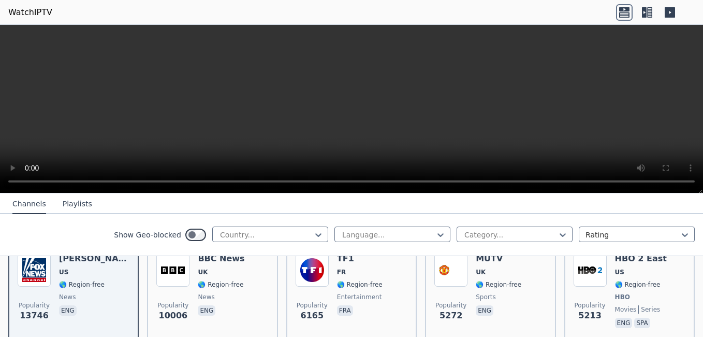
scroll to position [126, 0]
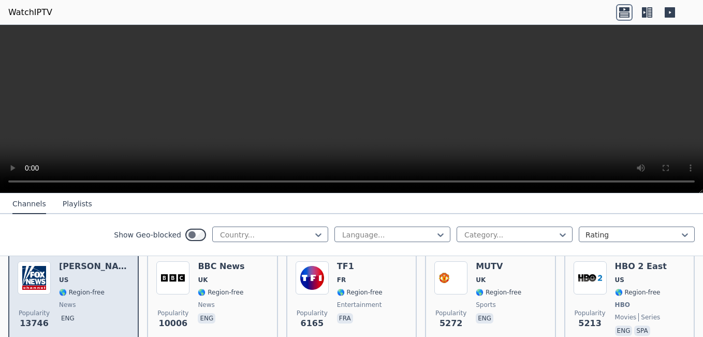
click at [112, 300] on span "news" at bounding box center [94, 304] width 70 height 8
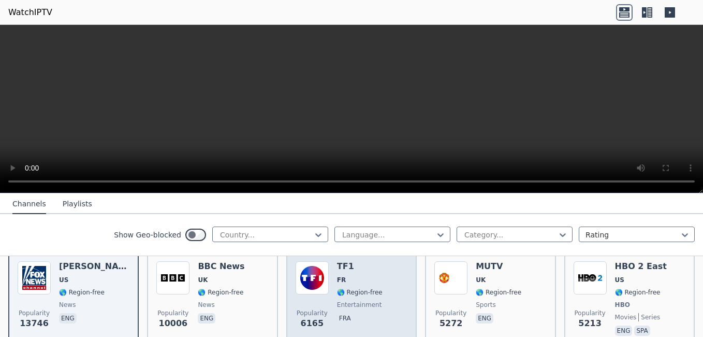
click at [316, 290] on div "Popularity 6165" at bounding box center [312, 299] width 33 height 77
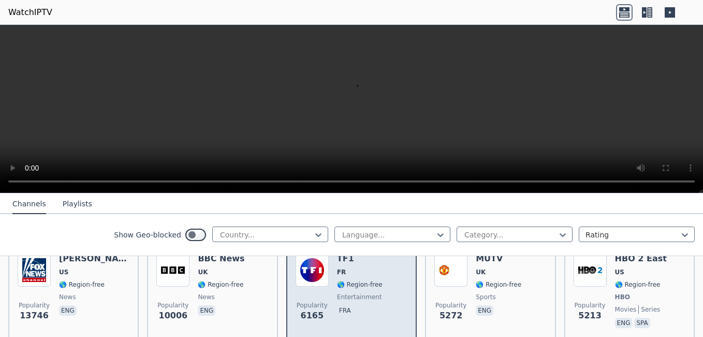
scroll to position [133, 0]
click at [316, 296] on span "Popularity 6165" at bounding box center [312, 312] width 33 height 33
drag, startPoint x: 316, startPoint y: 290, endPoint x: 327, endPoint y: 306, distance: 19.8
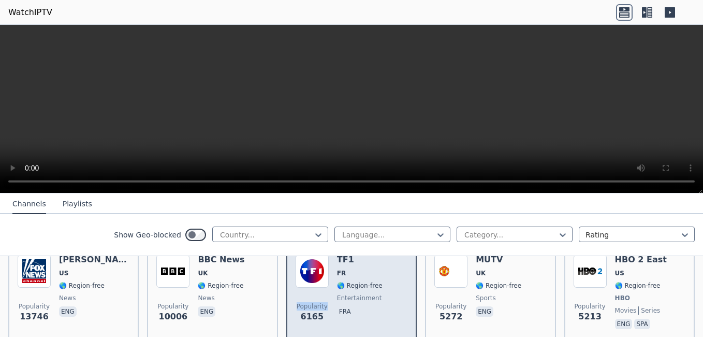
click at [327, 306] on div "Popularity 6165 TF1 FR 🌎 Region-free entertainment fra" at bounding box center [352, 292] width 112 height 77
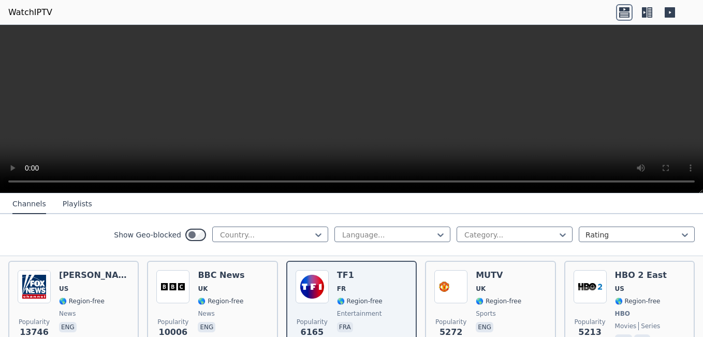
scroll to position [118, 0]
click at [489, 205] on nav "Channels Playlists" at bounding box center [351, 203] width 703 height 21
click at [567, 234] on div "Language... Category... Rating" at bounding box center [515, 234] width 360 height 17
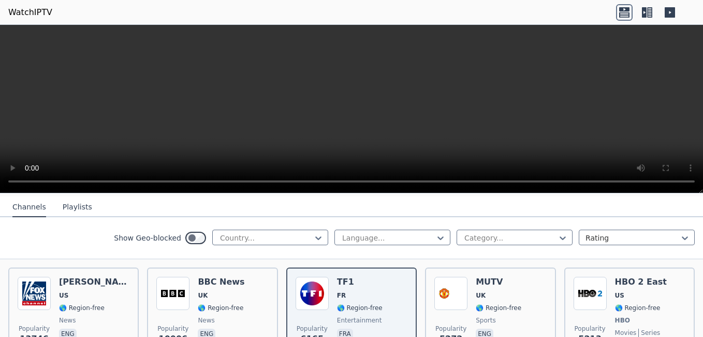
scroll to position [109, 0]
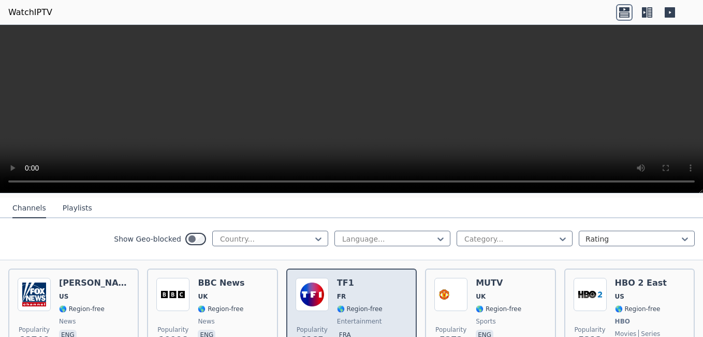
click at [351, 292] on span "FR" at bounding box center [360, 296] width 46 height 8
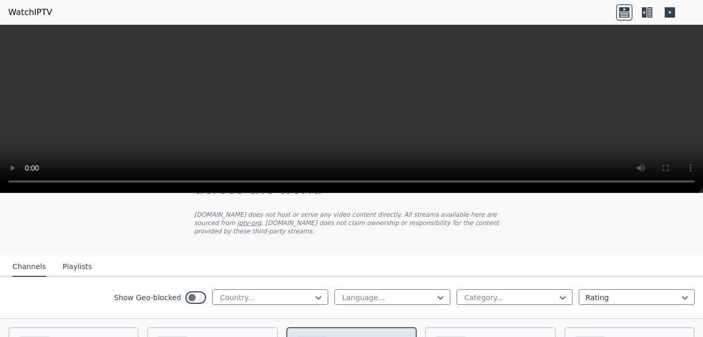
scroll to position [96, 0]
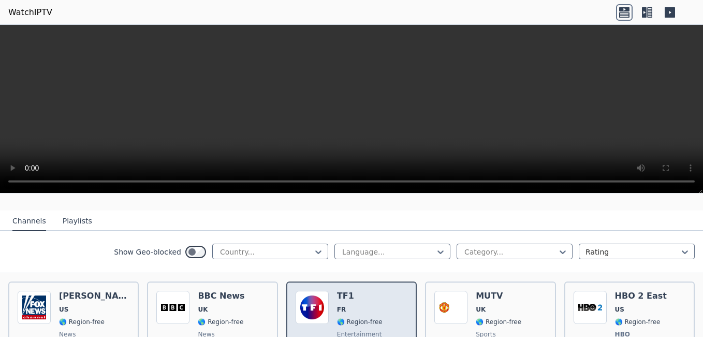
click at [348, 295] on div "TF1 FR 🌎 Region-free entertainment fra" at bounding box center [360, 329] width 46 height 77
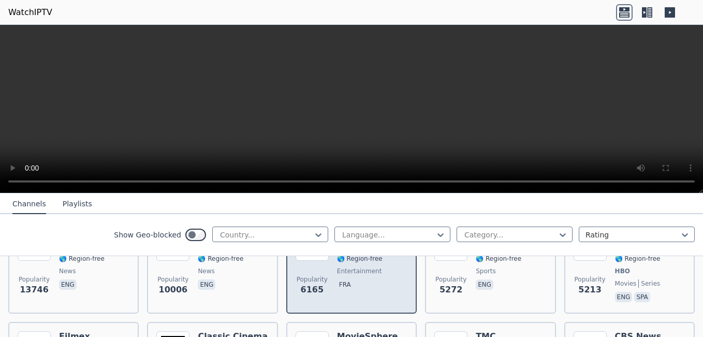
scroll to position [160, 0]
